Goal: Use online tool/utility: Utilize a website feature to perform a specific function

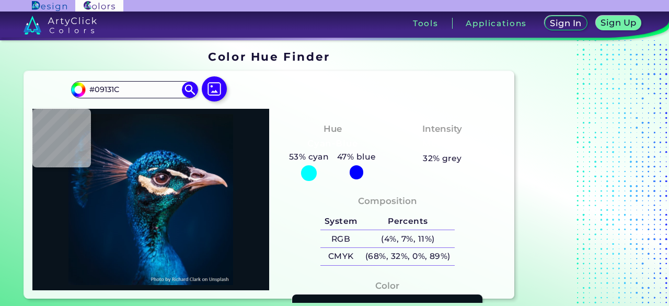
type input "#0a1821"
type input "#0A1821"
type input "#081923"
type input "#071923"
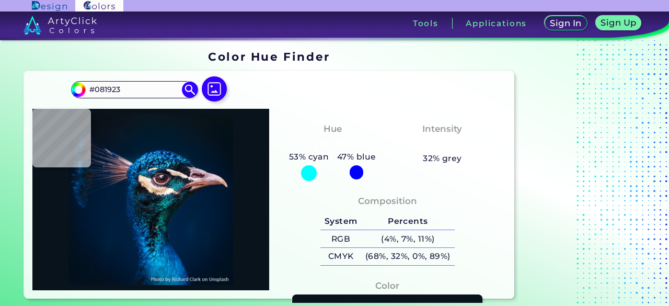
type input "#071923"
type input "#081923"
type input "#0a1622"
type input "#0A1622"
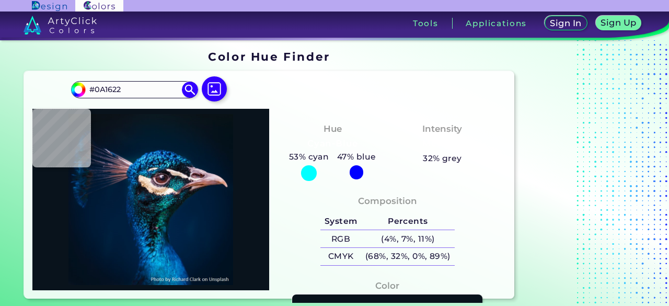
type input "#0a1720"
type input "#0A1720"
click at [138, 90] on input "#0A1720" at bounding box center [134, 90] width 97 height 14
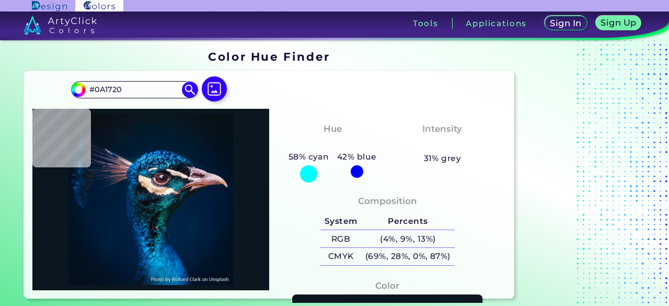
type input "#061824"
type input "#031a2a"
type input "#031A2A"
type input "#091626"
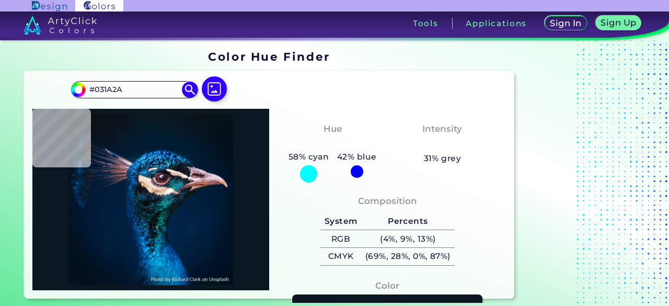
type input "#091626"
type input "#0a131c"
type input "#0A131C"
click at [214, 90] on img at bounding box center [214, 89] width 30 height 30
click at [0, 0] on input "file" at bounding box center [0, 0] width 0 height 0
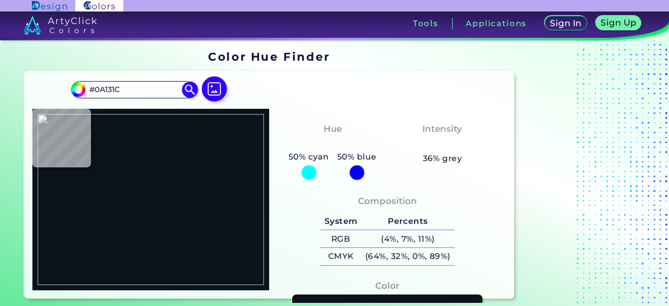
type input "#3d3194"
type input "#3D3194"
type input "#6783c9"
type input "#6783C9"
type input "#3b71b1"
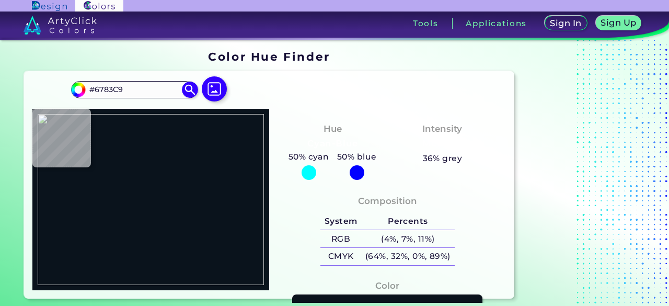
type input "#3B71B1"
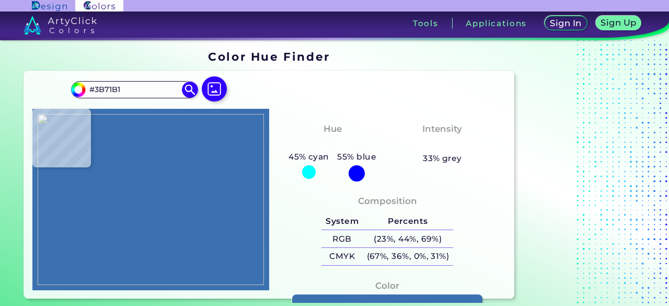
type input "#000000"
type input "#3a6aa3"
type input "#3A6AA3"
type input "#3b75be"
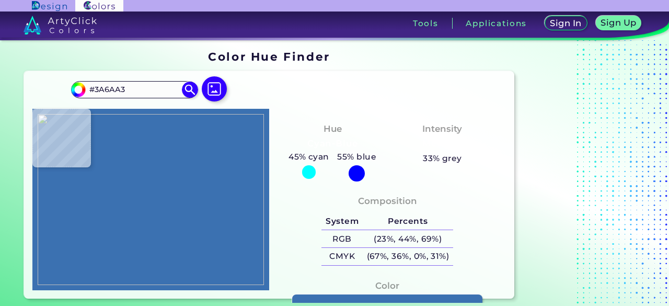
type input "#3B75BE"
type input "#427bc9"
type input "#427BC9"
type input "#447ebd"
type input "#447EBD"
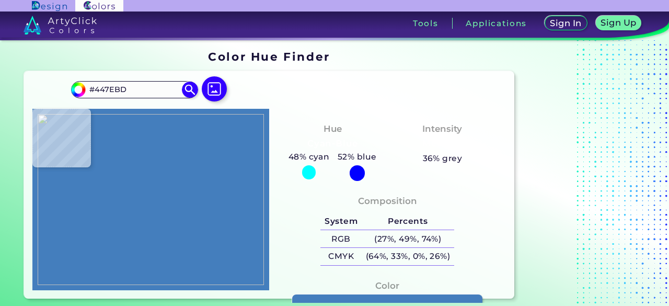
type input "#6384c4"
type input "#6384C4"
type input "#5d85c5"
type input "#5D85C5"
type input "#8580ce"
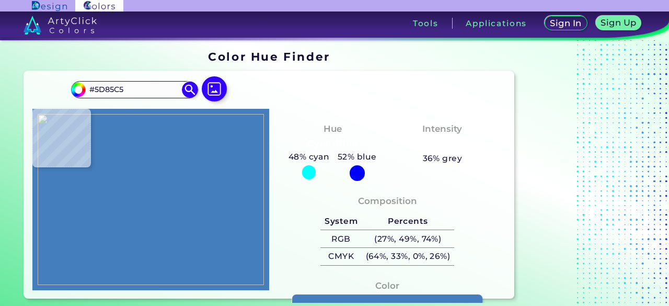
type input "#8580CE"
type input "#ae50bd"
type input "#AE50BD"
type input "#ac51c5"
type input "#AC51C5"
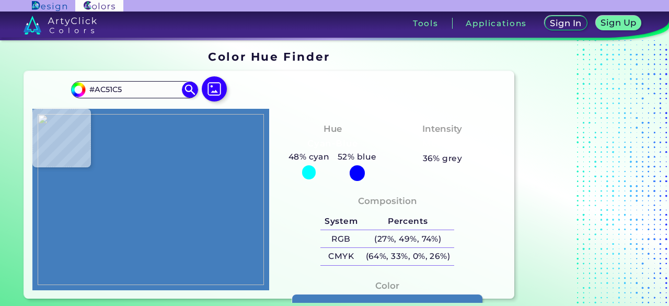
type input "#9b33b4"
type input "#9B33B4"
type input "#330d86"
type input "#330D86"
type input "#431aa9"
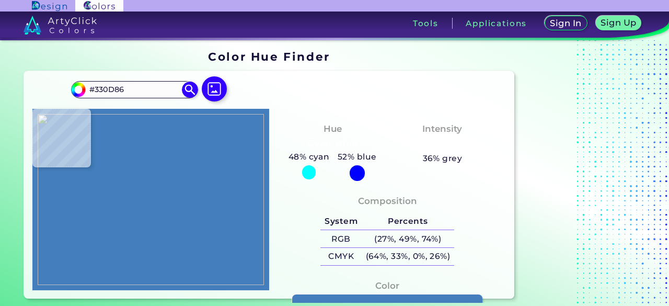
type input "#431AA9"
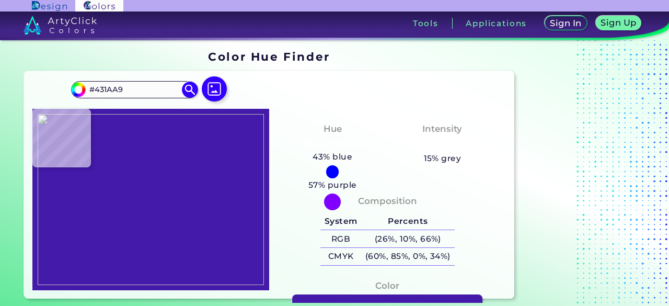
type input "#5c2daf"
type input "#5C2DAF"
type input "#8f50bf"
type input "#8F50BF"
type input "#ea83c7"
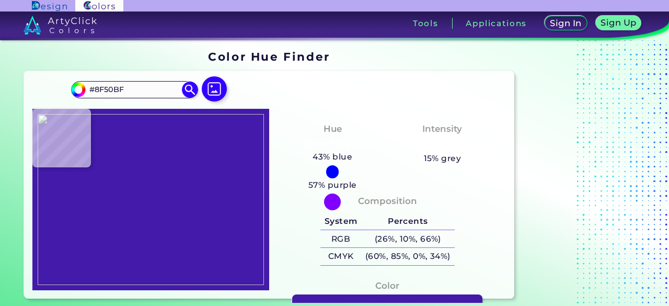
type input "#EA83C7"
type input "#ef83ca"
type input "#EF83CA"
type input "#d875c5"
type input "#D875C5"
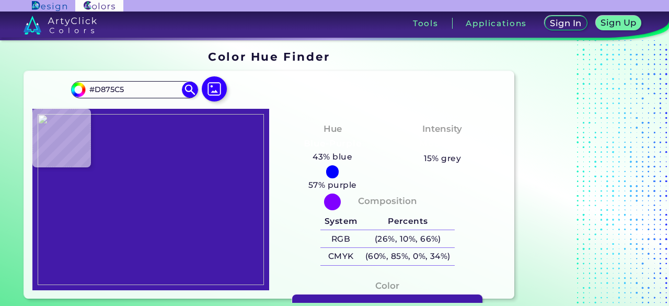
type input "#864d97"
type input "#864D97"
type input "#7c4f8e"
type input "#7C4F8E"
type input "#8d5f92"
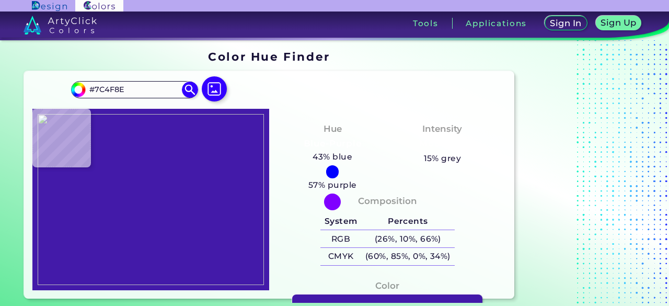
type input "#8D5F92"
type input "#c488b0"
type input "#C488B0"
type input "#d687b5"
type input "#D687B5"
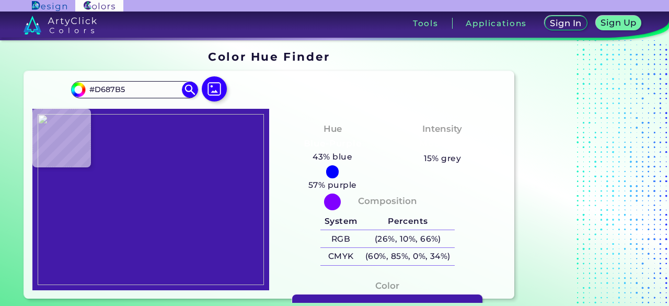
type input "#e282be"
type input "#E282BE"
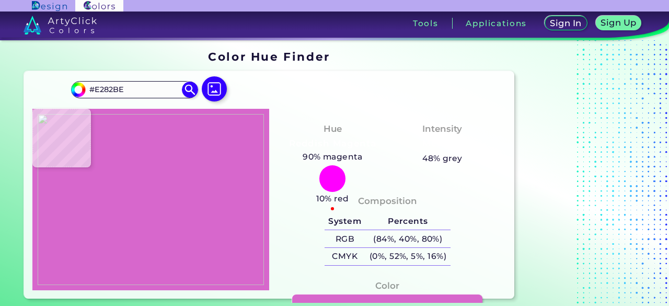
type input "#d767cc"
type input "#D767CC"
type input "#cd6ac3"
type input "#CD6AC3"
type input "#c669c8"
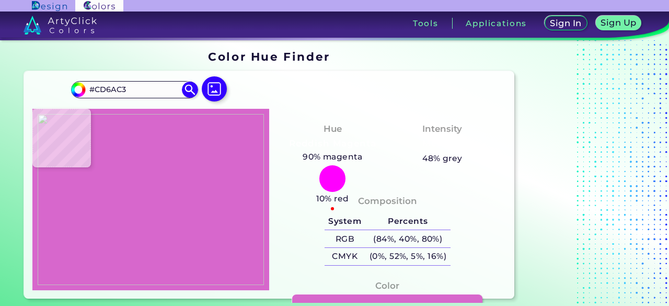
type input "#C669C8"
type input "#8862a6"
type input "#8862A6"
type input "#e9d2ee"
type input "#E9D2EE"
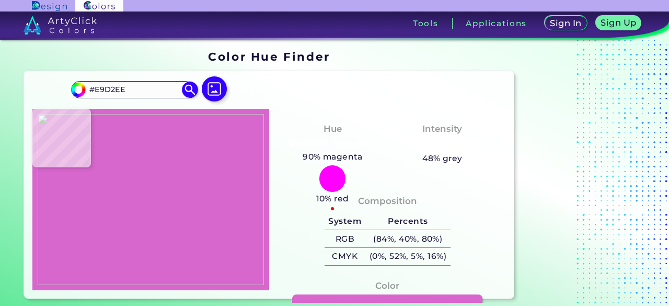
type input "#5c4452"
type input "#5C4452"
type input "#4d232f"
type input "#4D232F"
type input "#72533a"
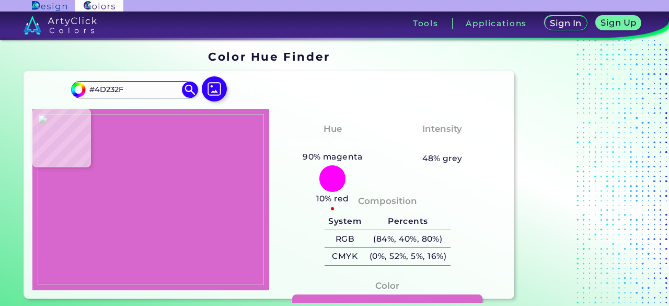
type input "#72533A"
type input "#b58e4b"
type input "#B58E4B"
type input "#e8b256"
type input "#E8B256"
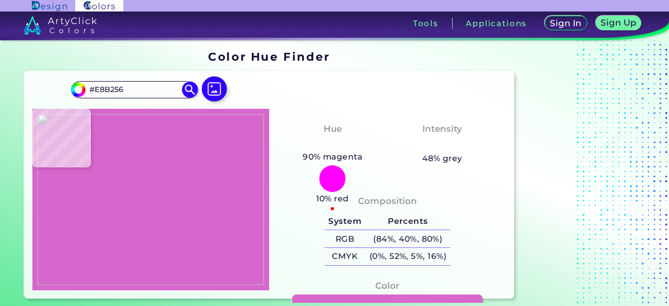
type input "#f6b153"
type input "#F6B153"
type input "#e69548"
type input "#E69548"
type input "#944b9d"
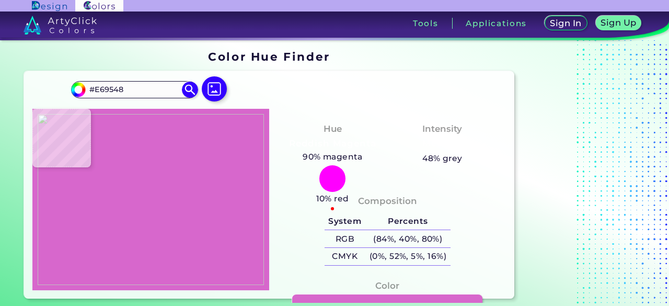
type input "#944B9D"
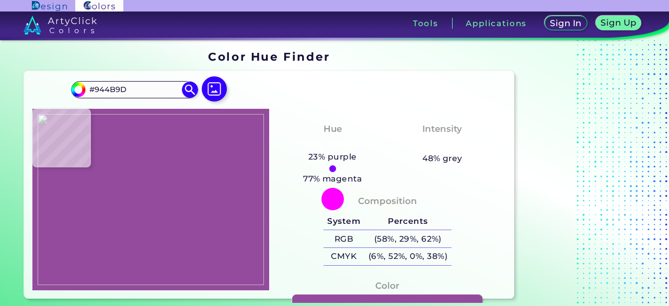
type input "#7427ba"
type input "#7427BA"
type input "#7d28b6"
type input "#7D28B6"
type input "#6b30b2"
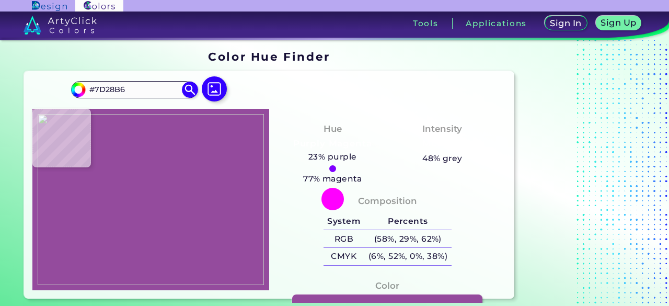
type input "#6B30B2"
type input "#613eac"
type input "#613EAC"
type input "#4d79bd"
type input "#4D79BD"
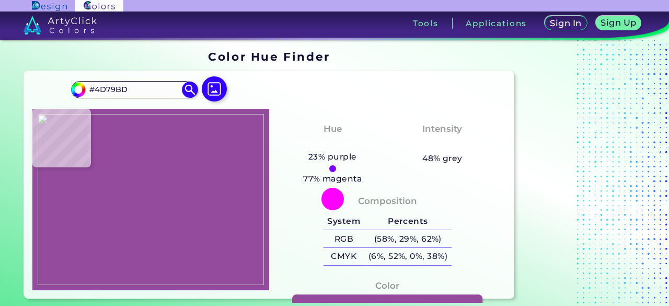
type input "#4d8dc9"
type input "#4D8DC9"
type input "#7b8abb"
type input "#7B8ABB"
type input "#9a7fb1"
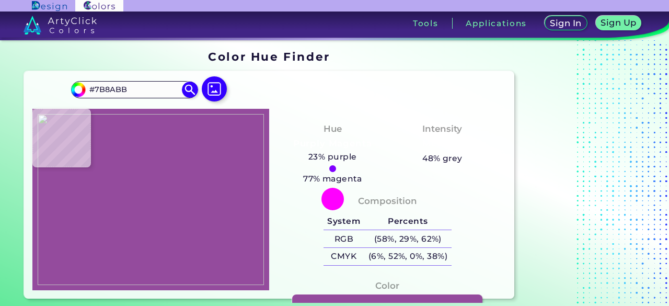
type input "#9A7FB1"
type input "#e099c6"
type input "#E099C6"
type input "#f3a6c3"
type input "#F3A6C3"
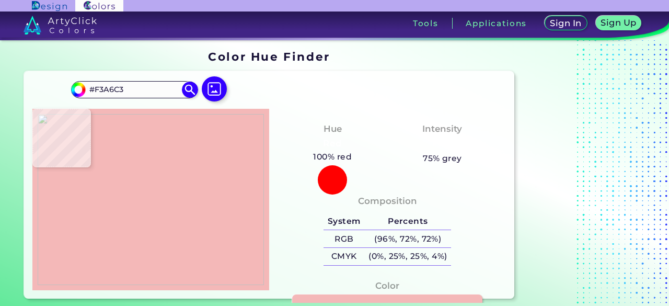
type input "#f4b8b8"
type input "#F4B8B8"
type input "#f3bec2"
type input "#F3BEC2"
type input "#edb8ca"
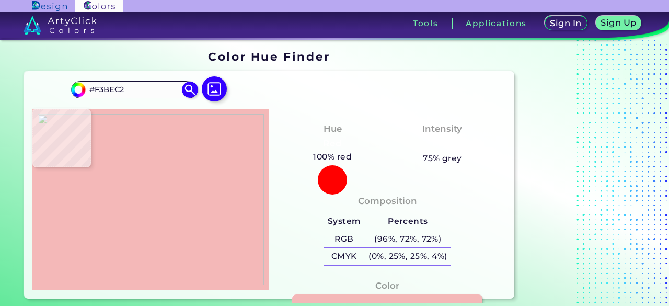
type input "#EDB8CA"
type input "#ad6593"
type input "#AD6593"
type input "#ab6185"
type input "#AB6185"
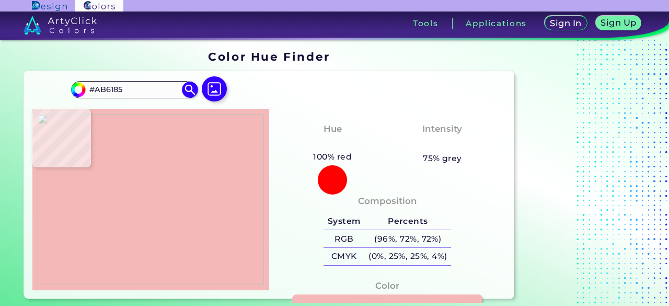
type input "#b36b78"
type input "#B36B78"
type input "#e6a79a"
type input "#E6A79A"
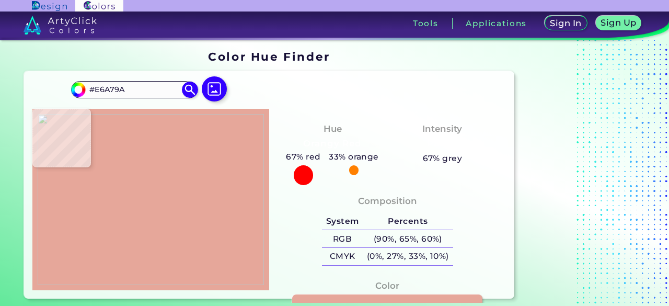
type input "#f9c2a6"
type input "#F9C2A6"
type input "#f7bac2"
type input "#F7BAC2"
type input "#d58cc2"
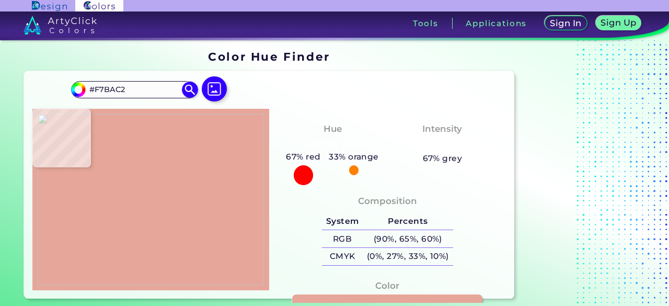
type input "#D58CC2"
type input "#a452ad"
type input "#A452AD"
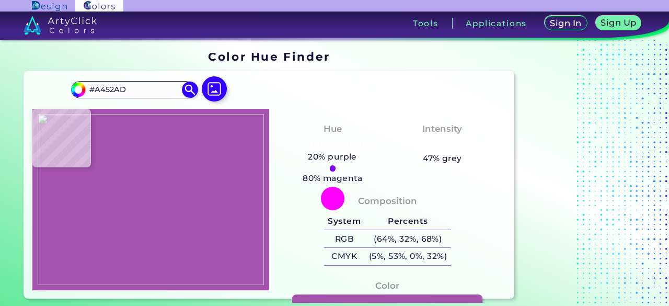
type input "#81289c"
type input "#81289C"
type input "#9d42bb"
type input "#9D42BB"
type input "#9839b7"
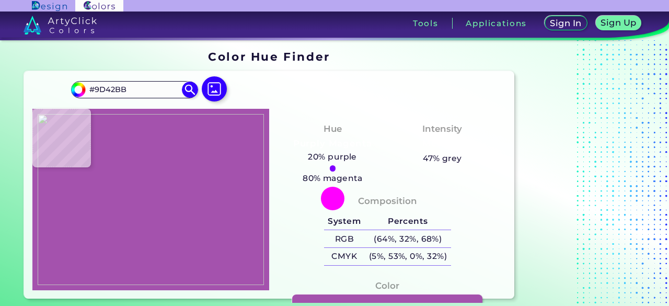
type input "#9839B7"
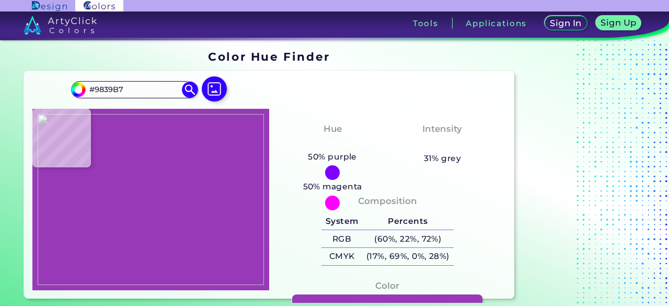
type input "#8724a8"
type input "#8724A8"
type input "#8e29b0"
type input "#8E29B0"
type input "#b953d1"
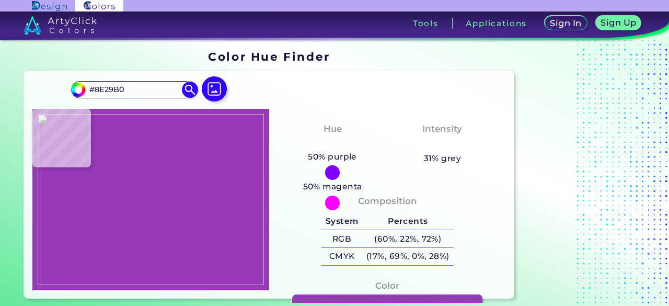
type input "#B953D1"
type input "#ca6ade"
type input "#CA6ADE"
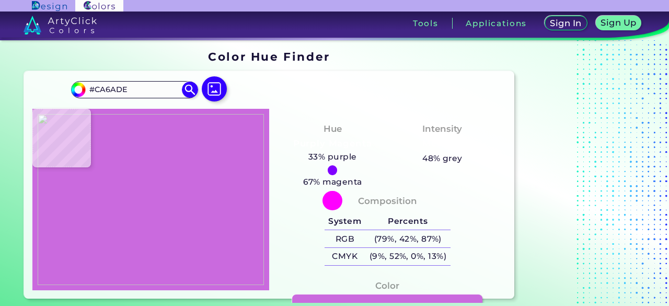
type input "#b953d1"
type input "#B953D1"
type input "#9b33b4"
type input "#9B33B4"
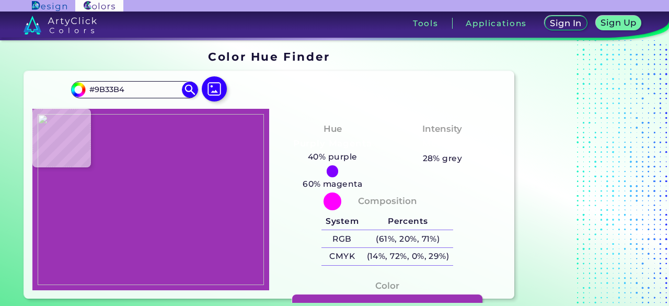
type input "#b953d1"
type input "#B953D1"
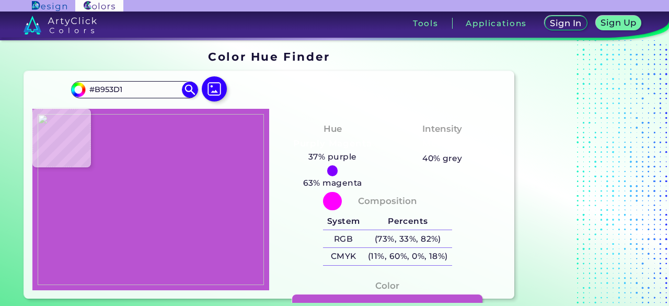
type input "#ca6ade"
type input "#CA6ADE"
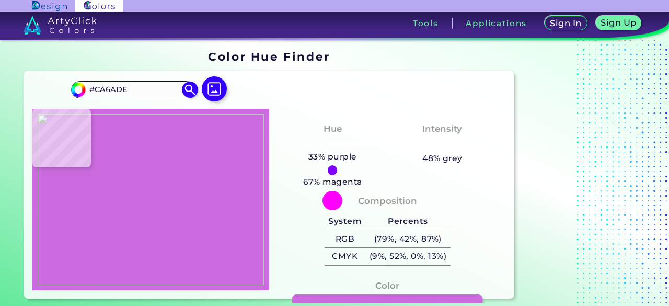
click at [146, 149] on div at bounding box center [150, 199] width 237 height 181
type input "#d3bae4"
type input "#D3BAE4"
type input "#8d9abf"
type input "#8D9ABF"
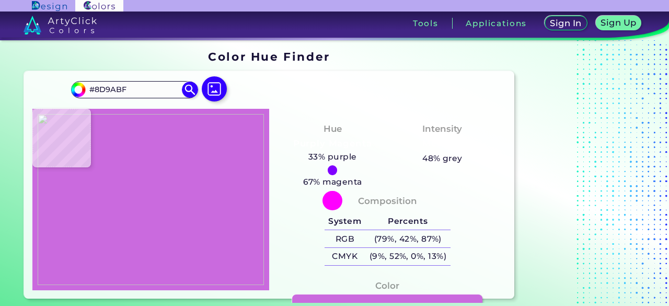
type input "#849ac9"
type input "#849AC9"
type input "#4286c0"
type input "#4286C0"
type input "#24326f"
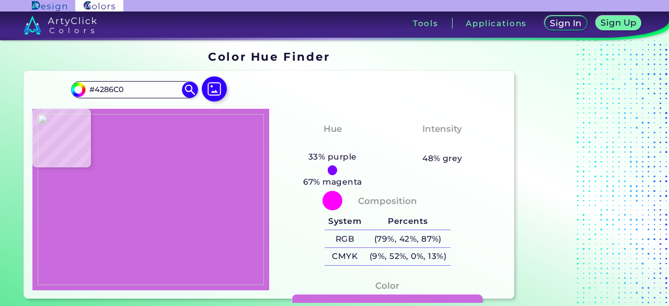
type input "#24326F"
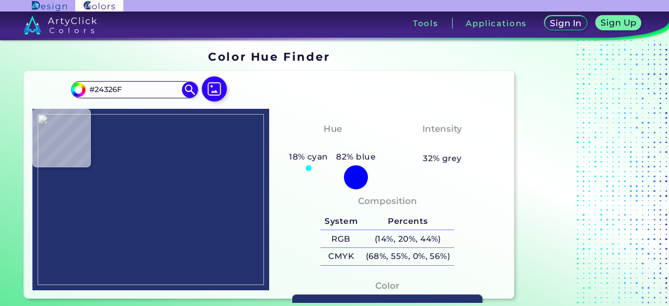
type input "#2c2573"
type input "#2C2573"
type input "#5162ce"
type input "#5162CE"
type input "#6293be"
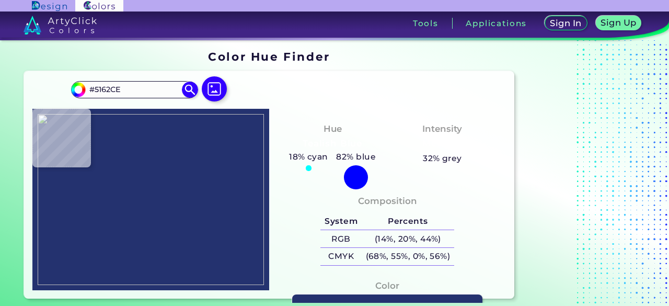
type input "#6293BE"
type input "#9385a6"
type input "#9385A6"
type input "#4961a4"
type input "#4961A4"
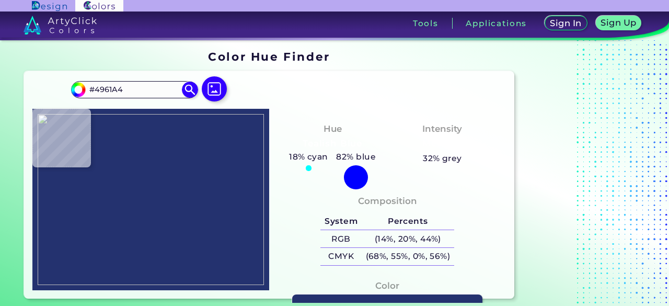
type input "#3061c6"
type input "#3061C6"
type input "#284890"
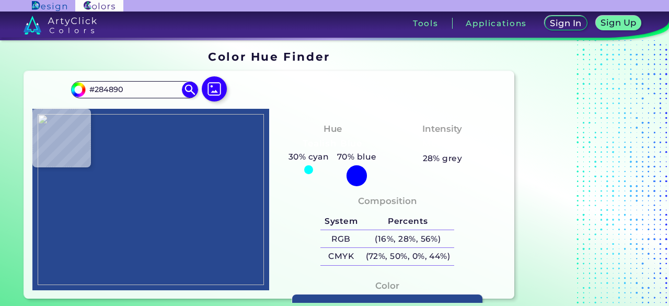
type input "#4681c2"
type input "#4681C2"
type input "#976fc7"
type input "#976FC7"
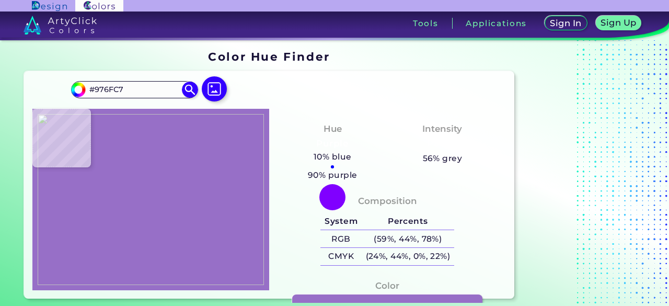
type input "#7e2eb1"
type input "#7E2EB1"
type input "#e4d7db"
type input "#E4D7DB"
type input "#292e41"
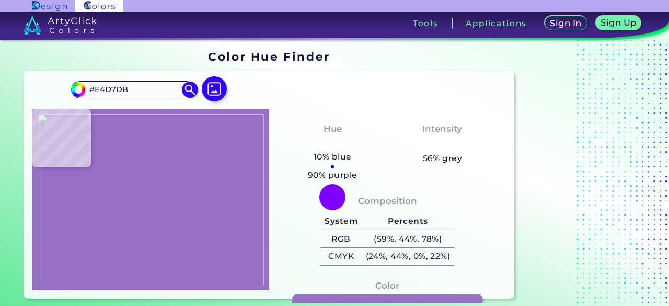
type input "#292E41"
type input "#c8bcd1"
type input "#C8BCD1"
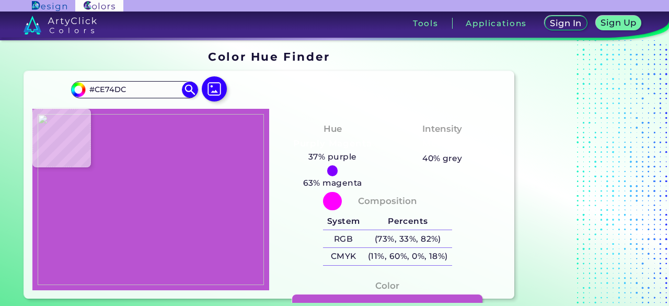
click at [146, 149] on div at bounding box center [150, 199] width 237 height 181
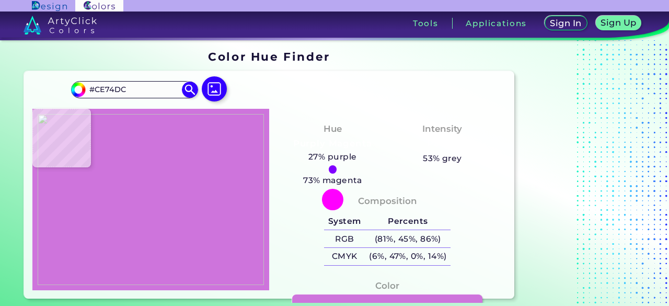
click at [146, 149] on img at bounding box center [151, 199] width 226 height 171
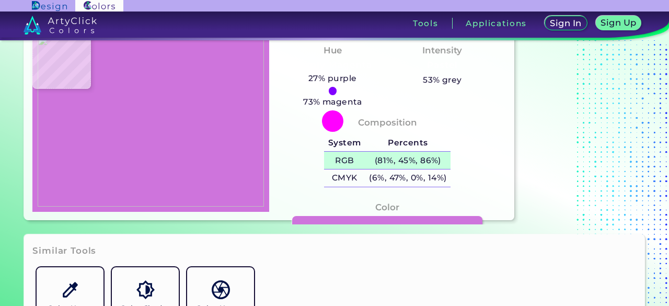
scroll to position [79, 0]
